Goal: Task Accomplishment & Management: Manage account settings

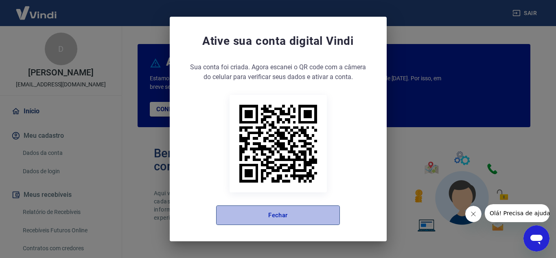
click at [246, 219] on button "Fechar" at bounding box center [278, 215] width 124 height 20
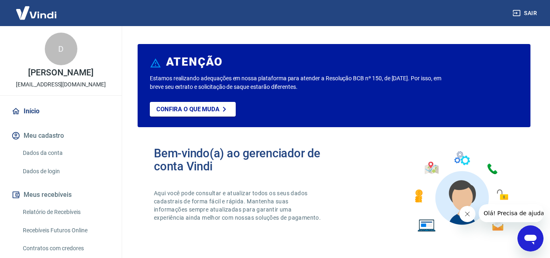
scroll to position [41, 0]
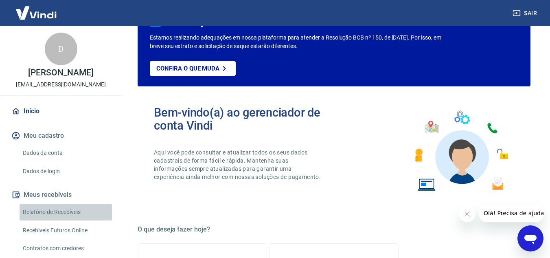
click at [70, 220] on link "Relatório de Recebíveis" at bounding box center [66, 212] width 92 height 17
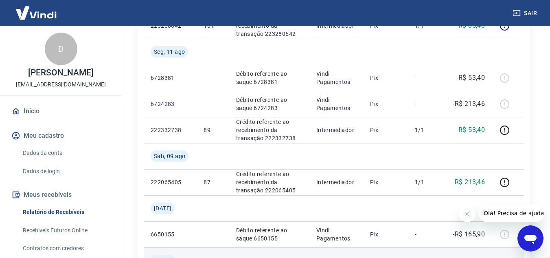
scroll to position [489, 0]
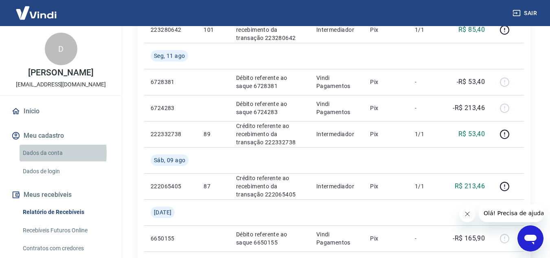
click at [29, 161] on link "Dados da conta" at bounding box center [66, 153] width 92 height 17
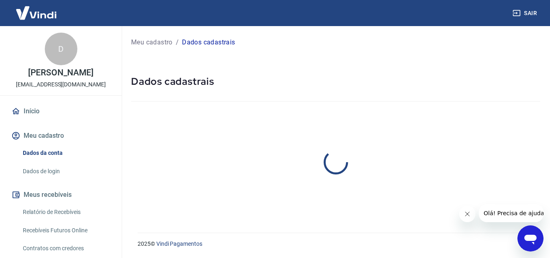
select select "MG"
select select "business"
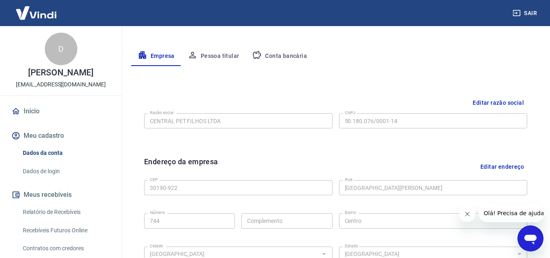
scroll to position [126, 0]
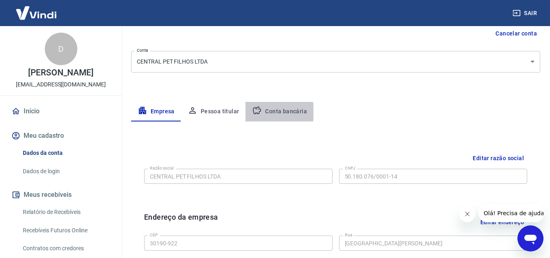
click at [276, 112] on button "Conta bancária" at bounding box center [280, 112] width 68 height 20
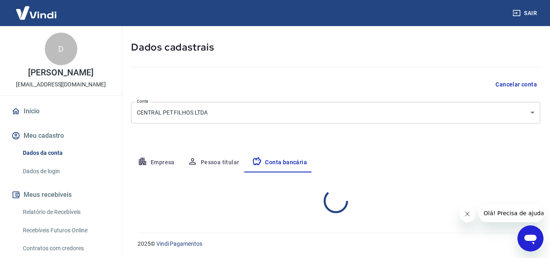
select select "1"
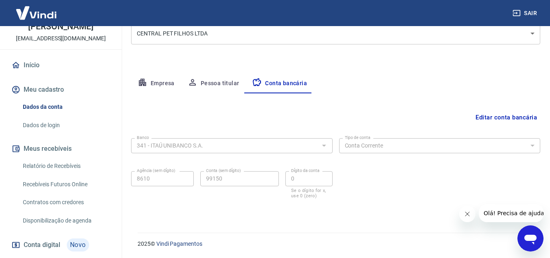
scroll to position [81, 0]
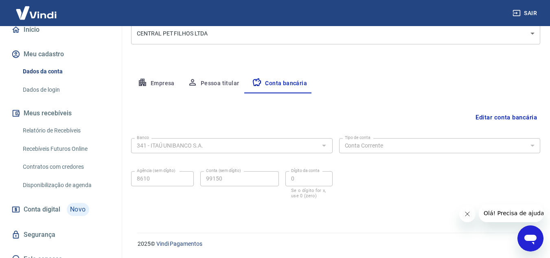
click at [64, 156] on link "Recebíveis Futuros Online" at bounding box center [66, 148] width 92 height 17
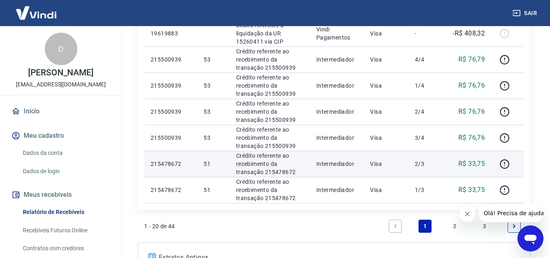
scroll to position [814, 0]
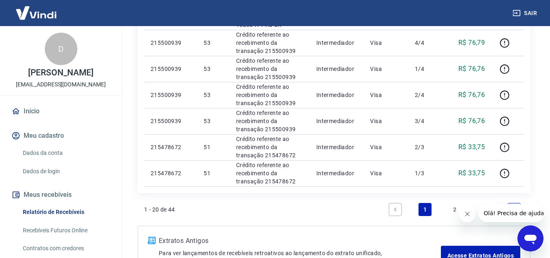
click at [454, 209] on link "2" at bounding box center [454, 209] width 13 height 13
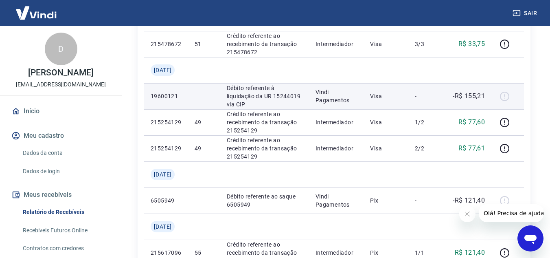
scroll to position [163, 0]
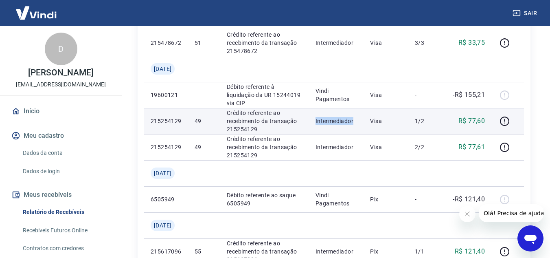
drag, startPoint x: 317, startPoint y: 121, endPoint x: 357, endPoint y: 119, distance: 40.0
click at [357, 119] on td "Intermediador" at bounding box center [336, 121] width 55 height 26
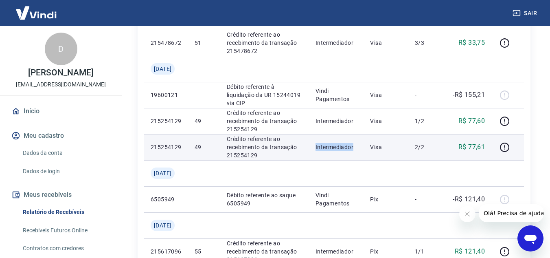
drag, startPoint x: 319, startPoint y: 148, endPoint x: 357, endPoint y: 146, distance: 38.4
click at [357, 146] on p "Intermediador" at bounding box center [337, 147] width 42 height 8
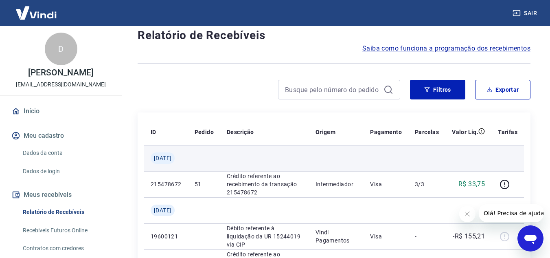
scroll to position [0, 0]
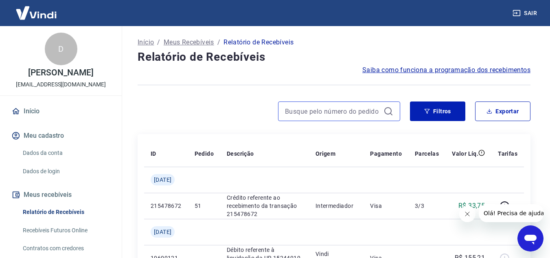
click at [296, 114] on input at bounding box center [332, 111] width 95 height 12
click at [298, 110] on input at bounding box center [332, 111] width 95 height 12
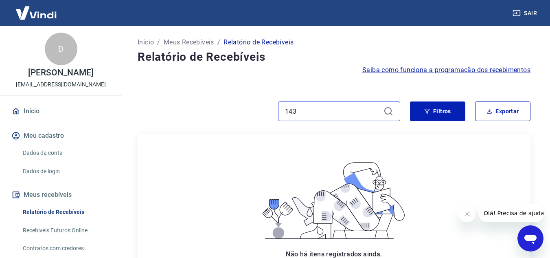
type input "143"
